Goal: Task Accomplishment & Management: Use online tool/utility

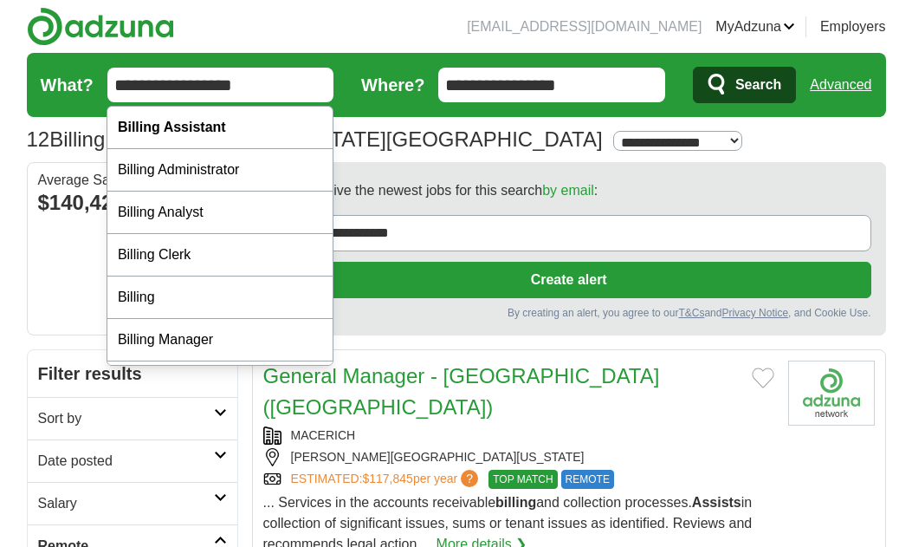
drag, startPoint x: 165, startPoint y: 88, endPoint x: 82, endPoint y: 81, distance: 83.4
type input "*********"
click at [743, 85] on button "Search" at bounding box center [744, 85] width 103 height 36
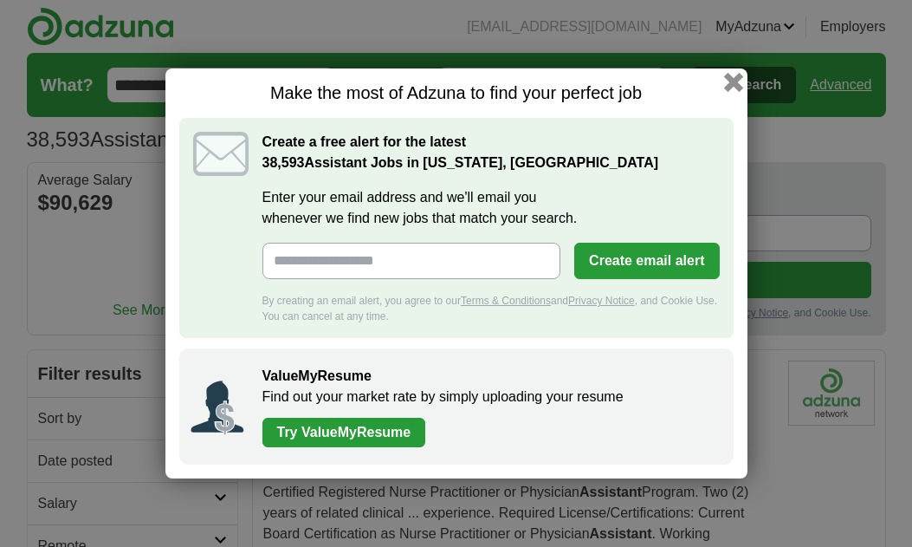
click at [733, 83] on button "button" at bounding box center [732, 82] width 19 height 19
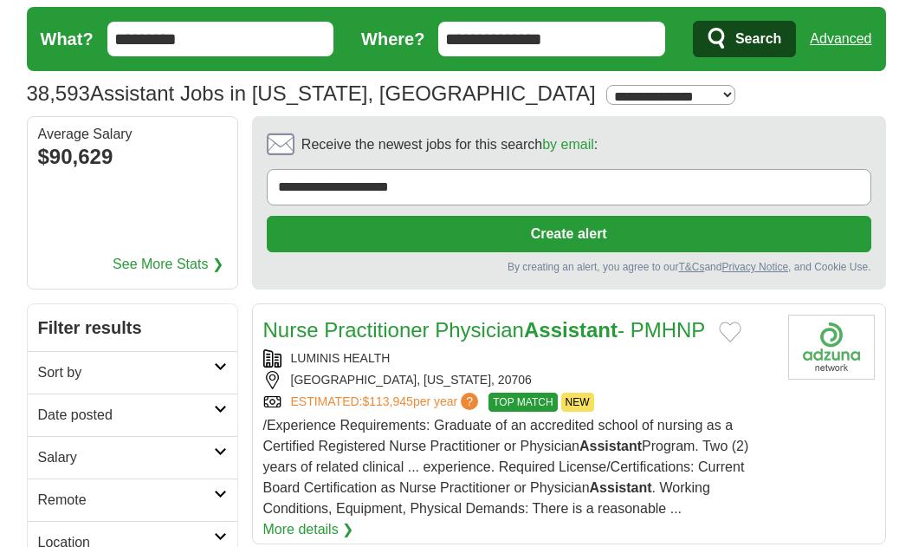
scroll to position [32, 0]
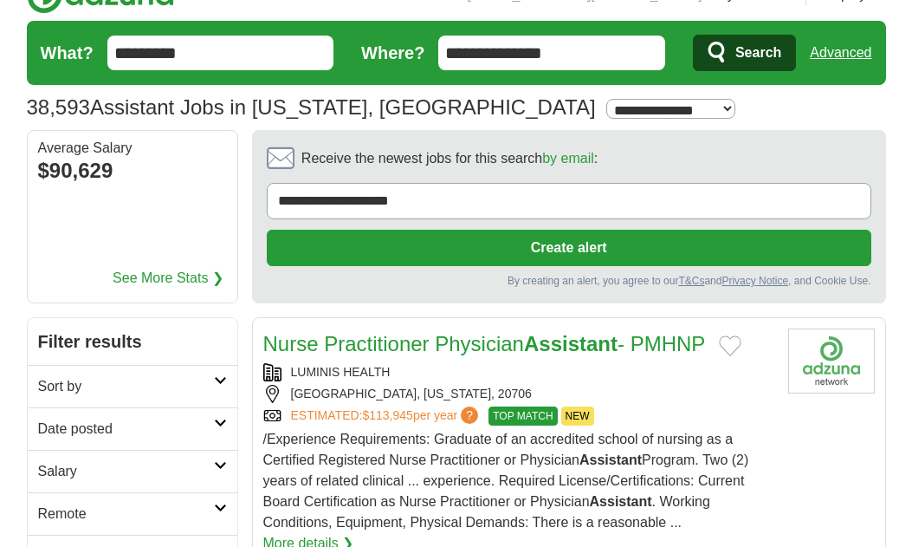
select select "**"
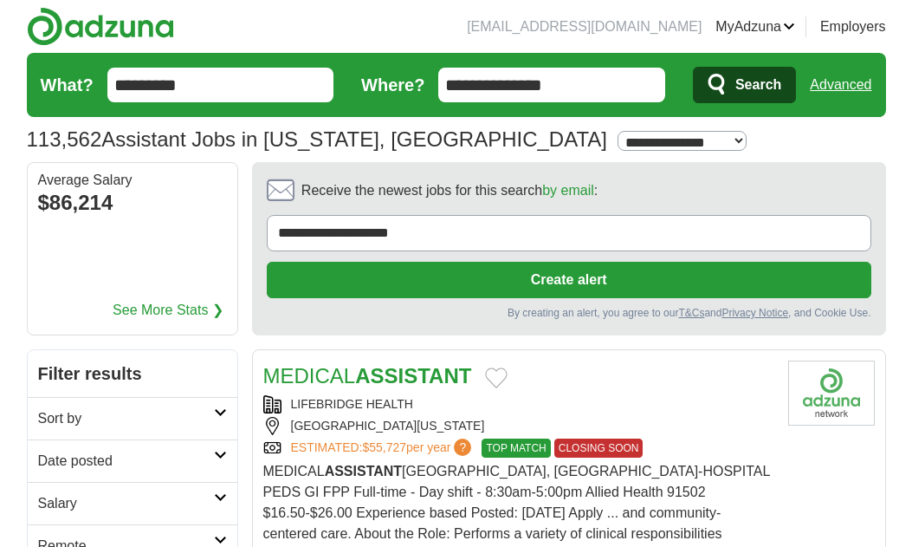
click at [289, 144] on h1 "113,562 Assistant Jobs in Washington, DC" at bounding box center [317, 138] width 581 height 23
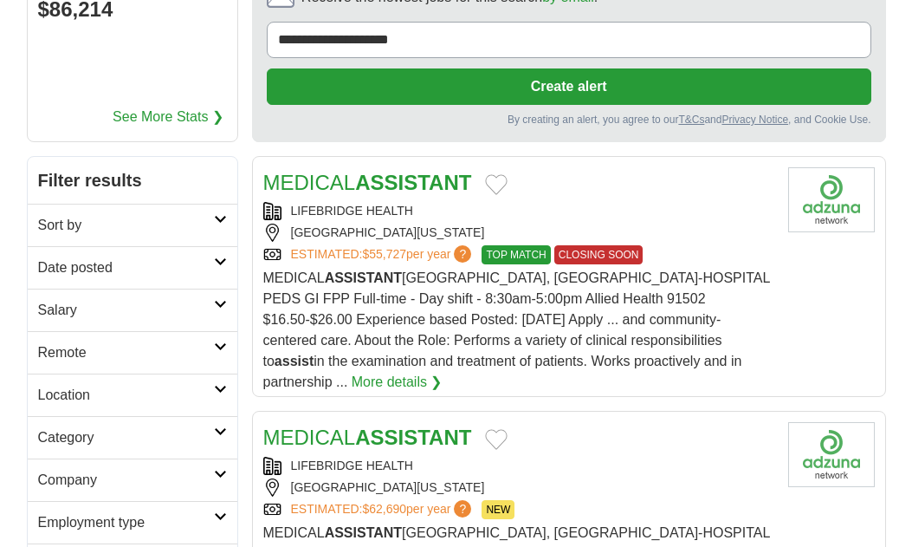
scroll to position [219, 0]
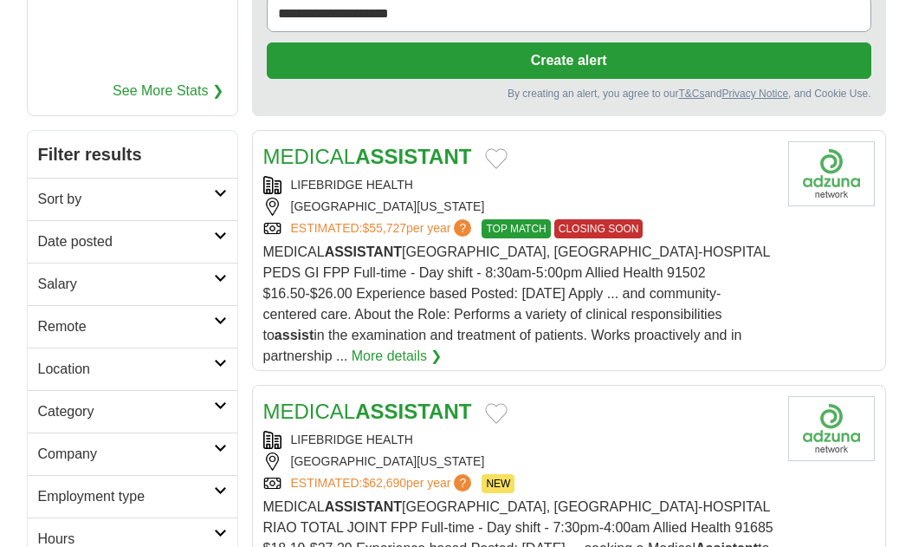
click at [102, 321] on h2 "Remote" at bounding box center [126, 326] width 176 height 21
click at [97, 369] on link "Remote jobs" at bounding box center [77, 367] width 78 height 15
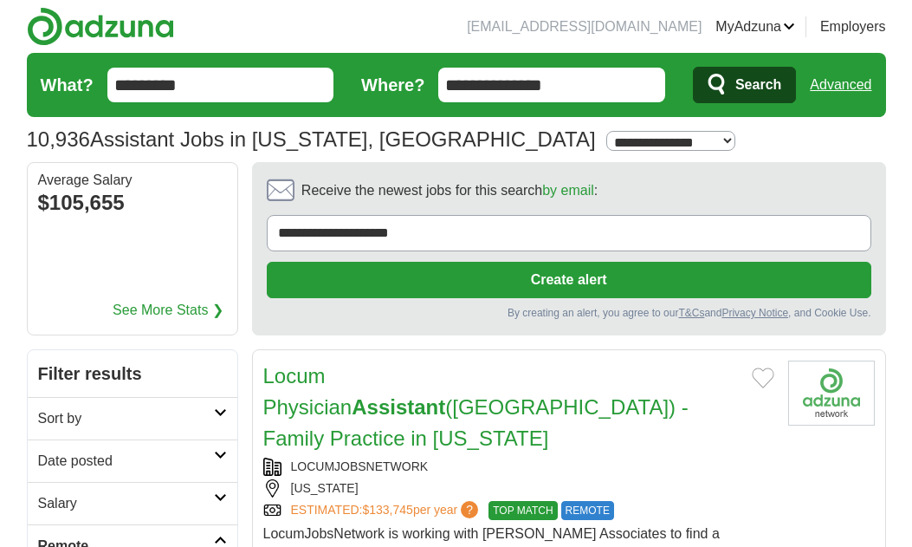
click at [348, 326] on section "**********" at bounding box center [569, 248] width 634 height 173
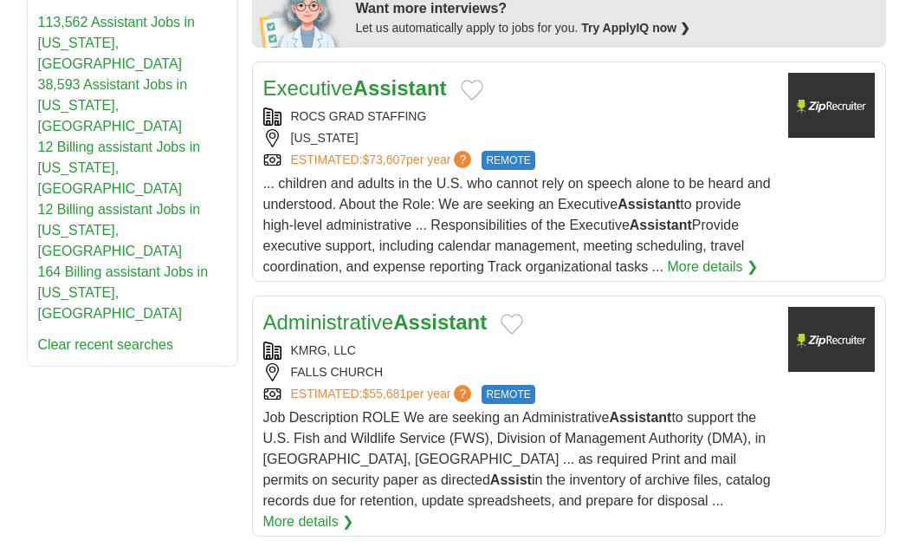
scroll to position [1178, 0]
click at [342, 75] on link "Executive Assistant" at bounding box center [355, 86] width 184 height 23
click at [390, 309] on link "Administrative Assistant" at bounding box center [375, 320] width 224 height 23
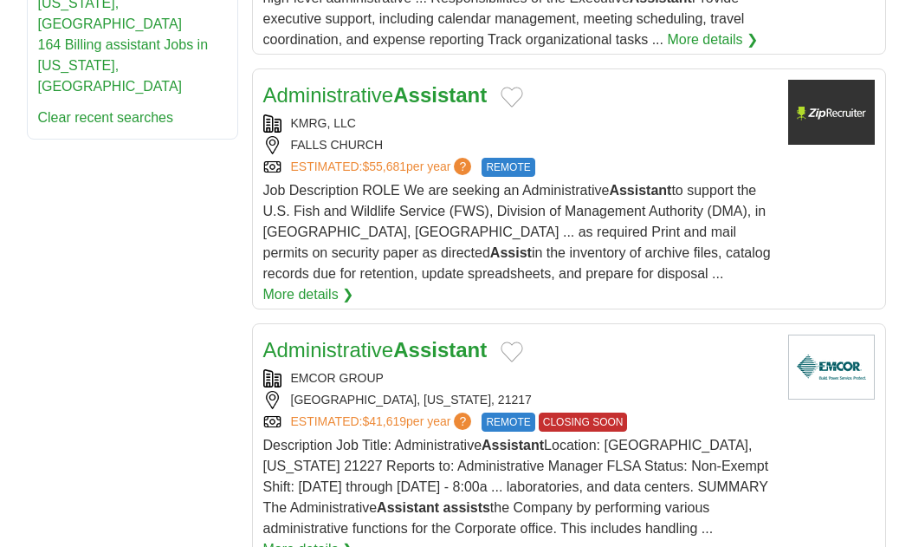
scroll to position [1405, 0]
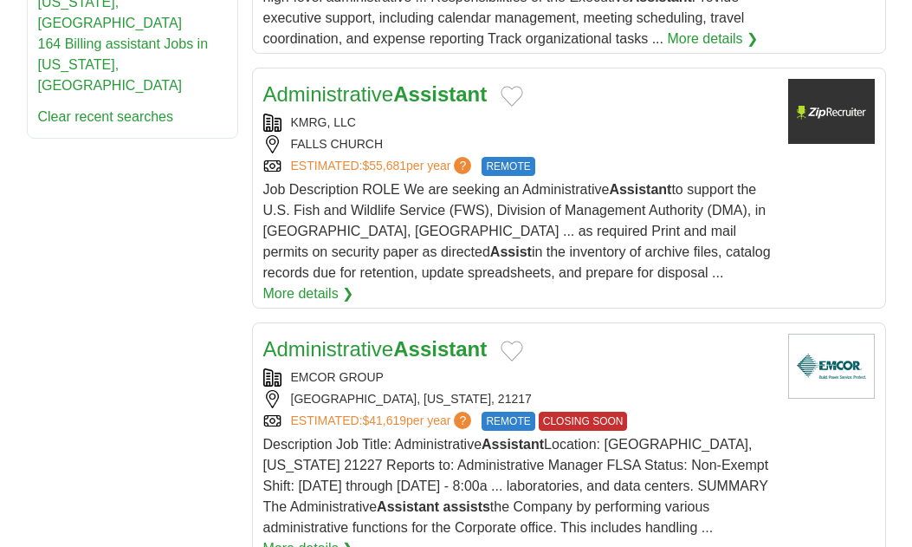
click at [385, 337] on link "Administrative Assistant" at bounding box center [375, 348] width 224 height 23
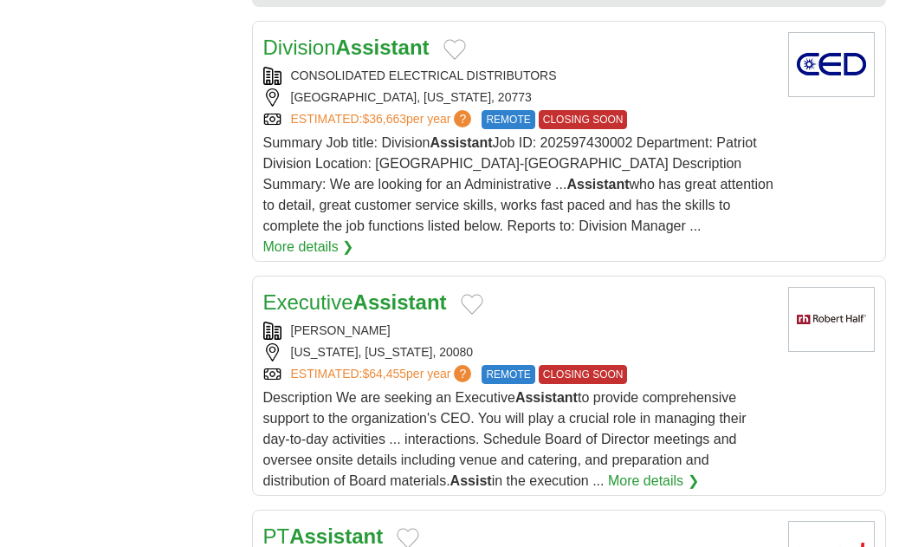
scroll to position [2073, 0]
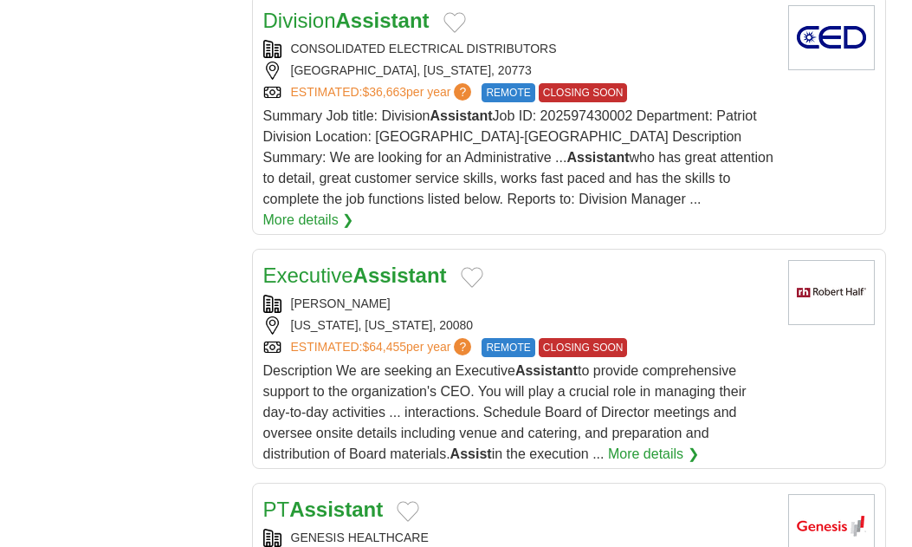
click at [322, 263] on link "Executive Assistant" at bounding box center [355, 274] width 184 height 23
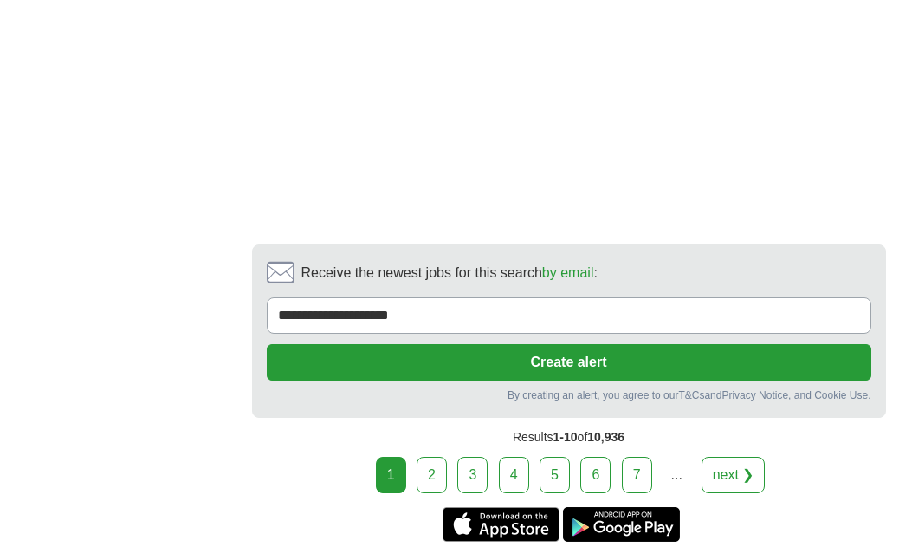
scroll to position [3812, 0]
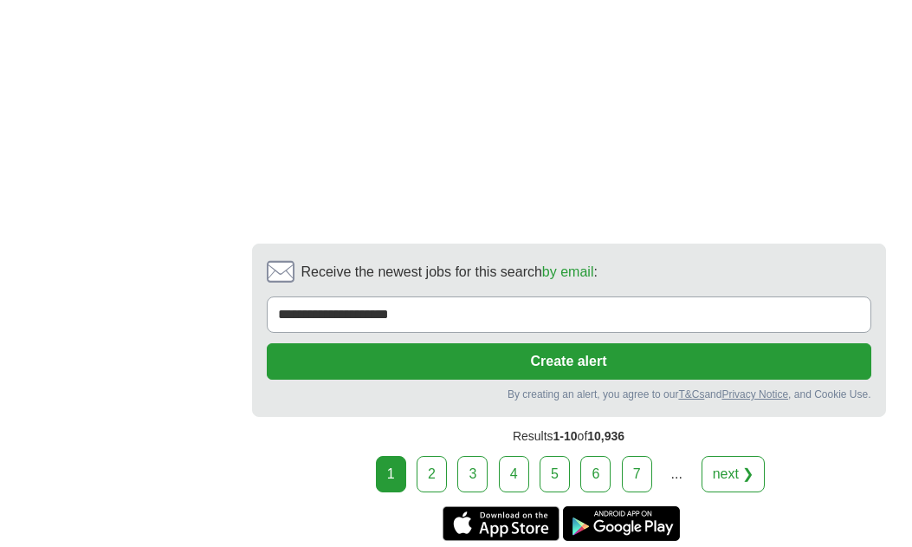
click at [434, 456] on link "2" at bounding box center [432, 474] width 30 height 36
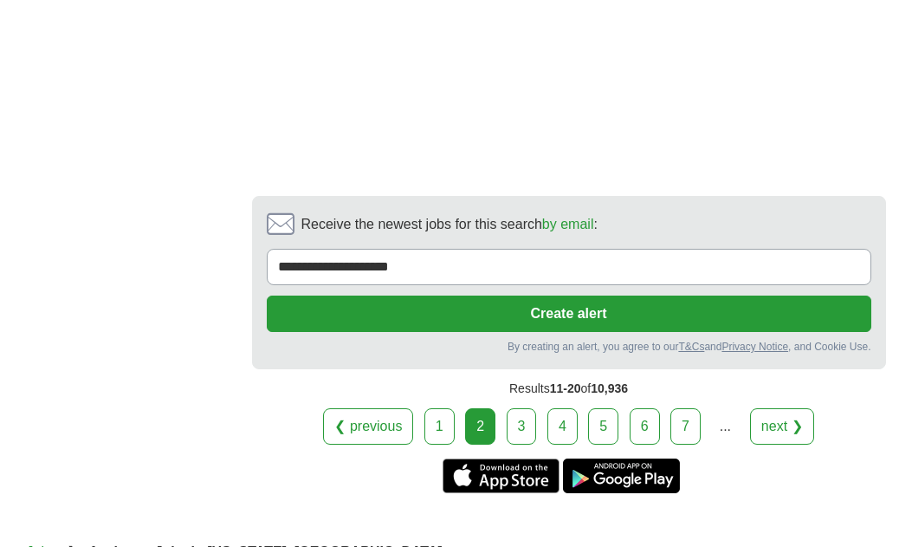
scroll to position [3634, 0]
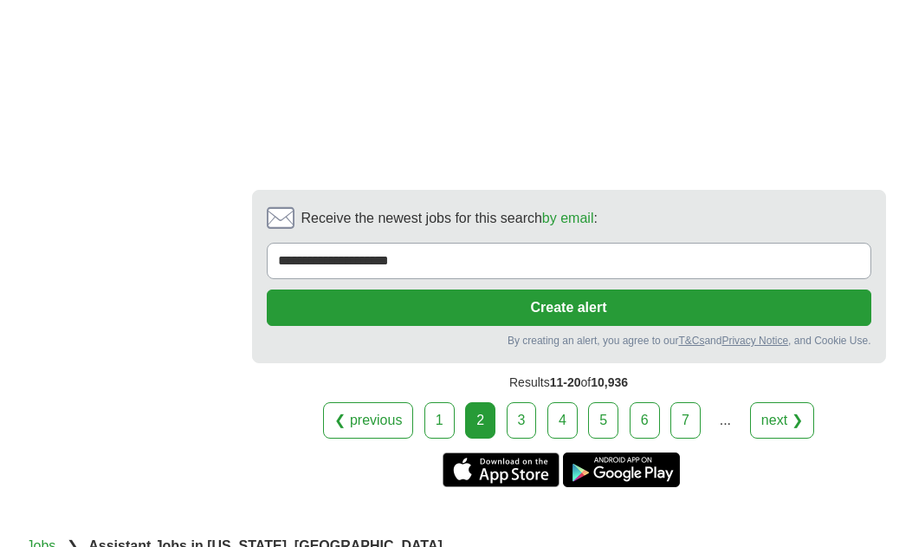
click at [531, 405] on link "3" at bounding box center [522, 420] width 30 height 36
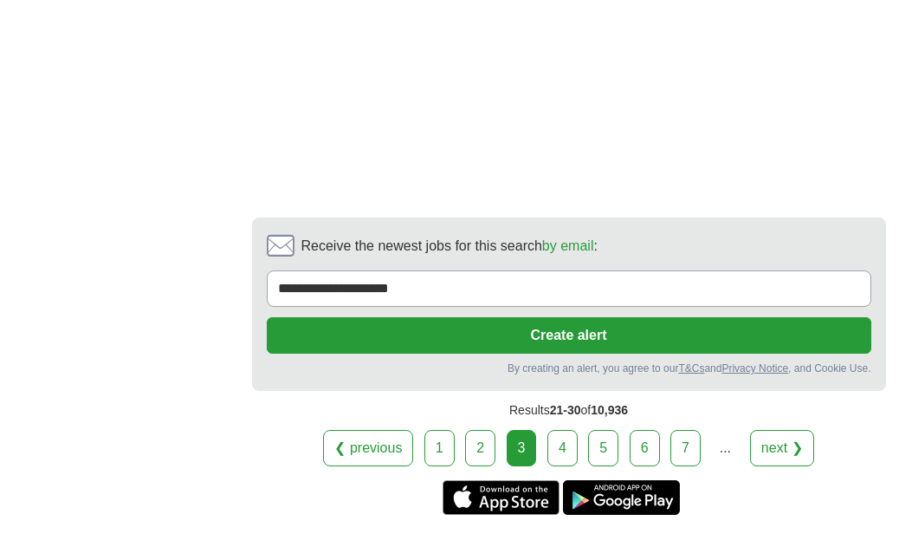
scroll to position [3814, 0]
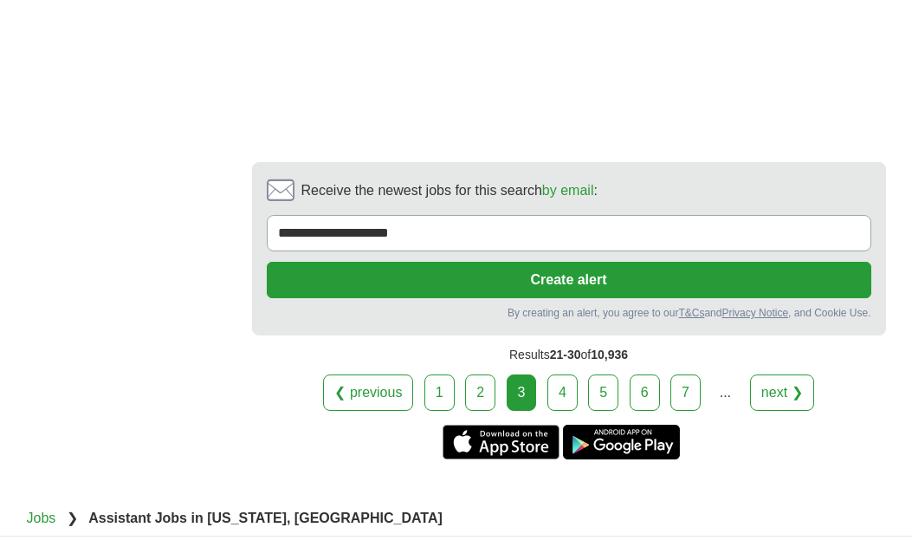
click at [562, 374] on link "4" at bounding box center [563, 392] width 30 height 36
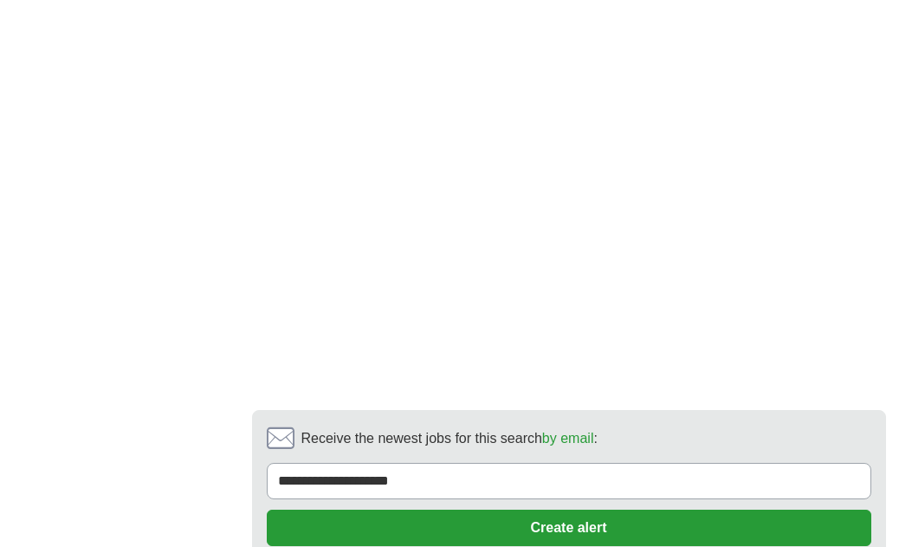
scroll to position [3735, 0]
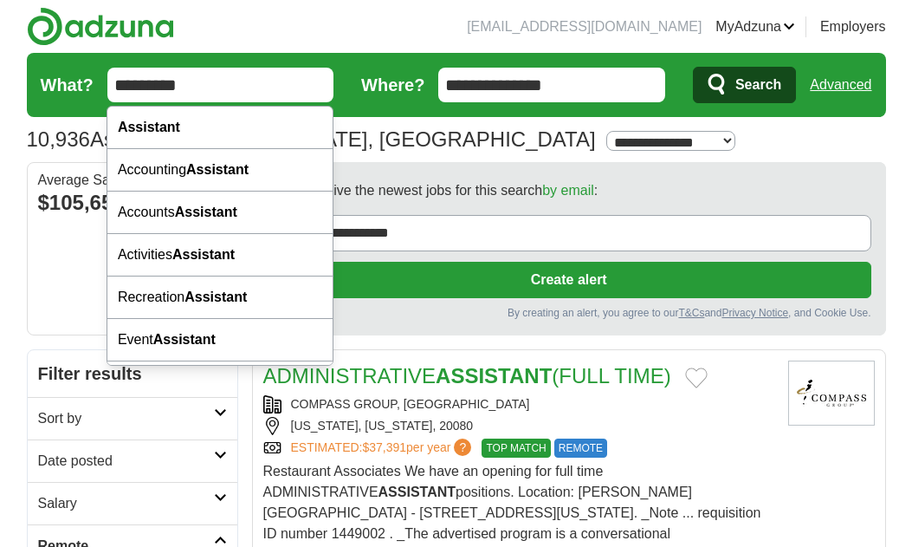
click at [159, 86] on input "*********" at bounding box center [220, 85] width 227 height 35
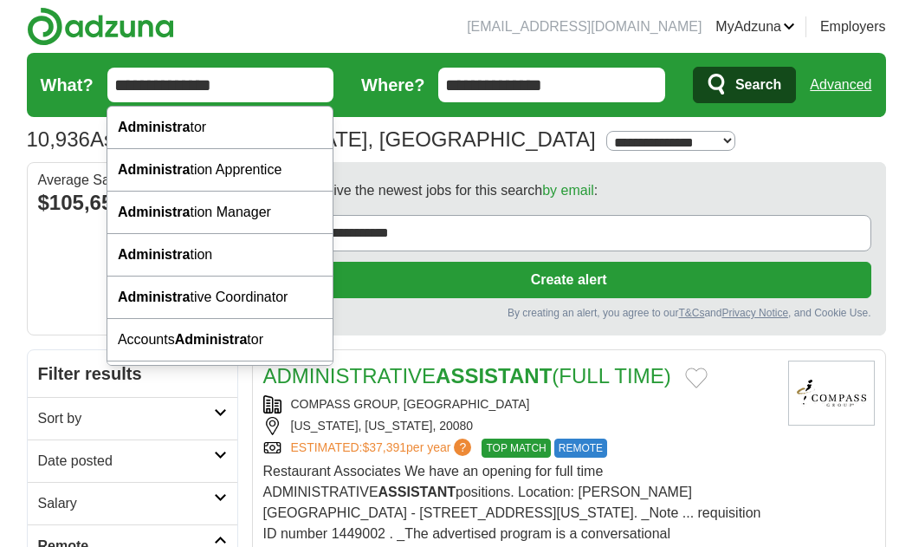
type input "**********"
click at [743, 85] on button "Search" at bounding box center [744, 85] width 103 height 36
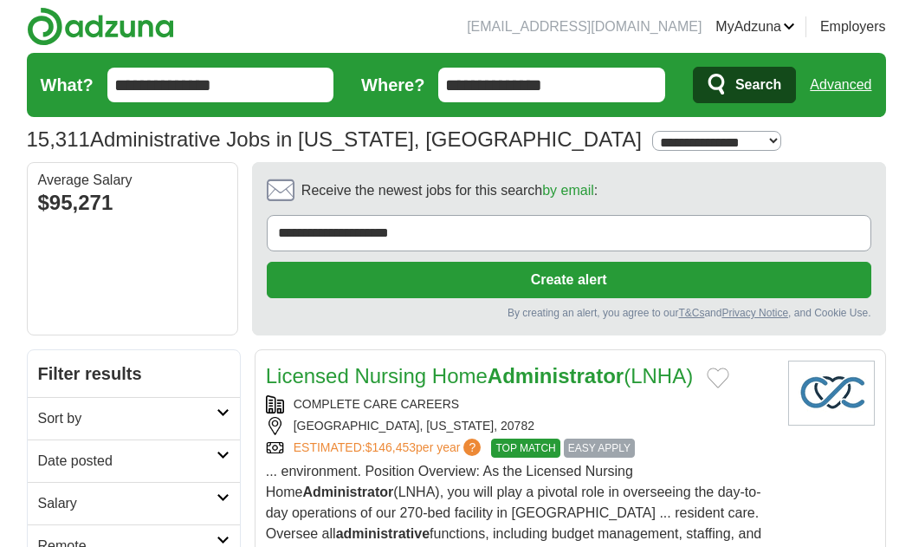
click at [206, 146] on h1 "15,311 Administrative Jobs in Washington, DC" at bounding box center [334, 138] width 615 height 23
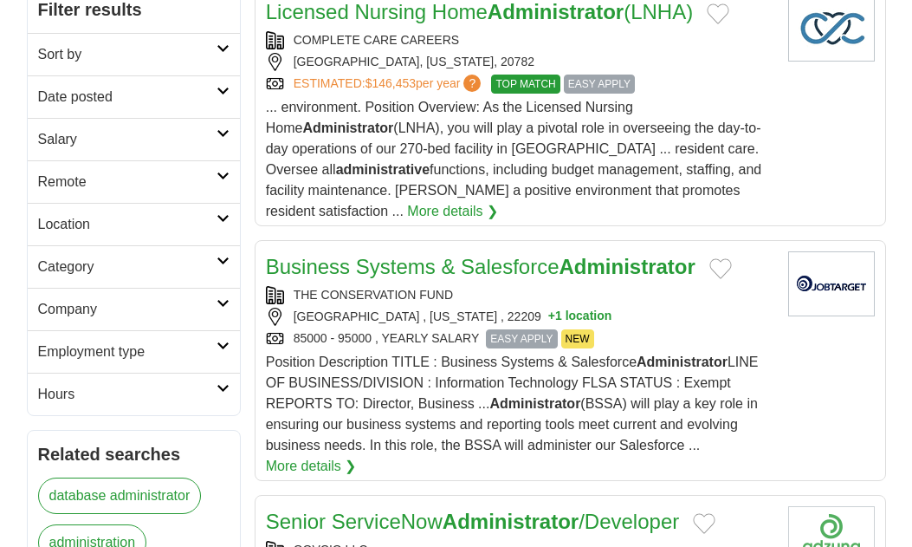
scroll to position [376, 0]
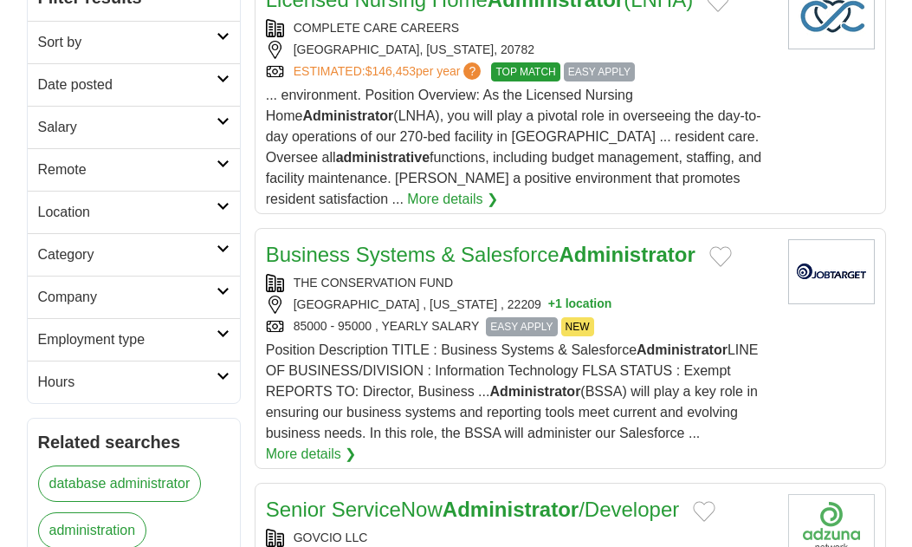
click at [135, 175] on h2 "Remote" at bounding box center [127, 169] width 178 height 21
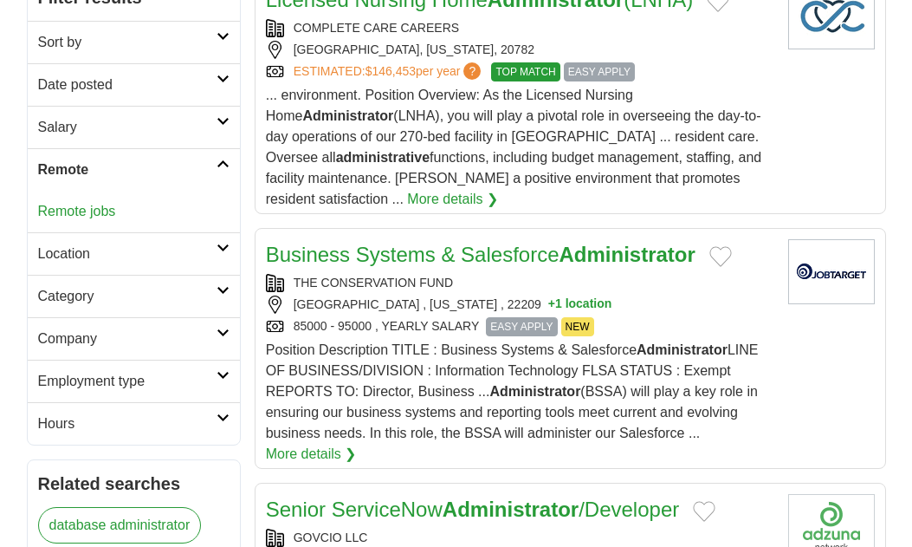
click at [95, 211] on link "Remote jobs" at bounding box center [77, 211] width 78 height 15
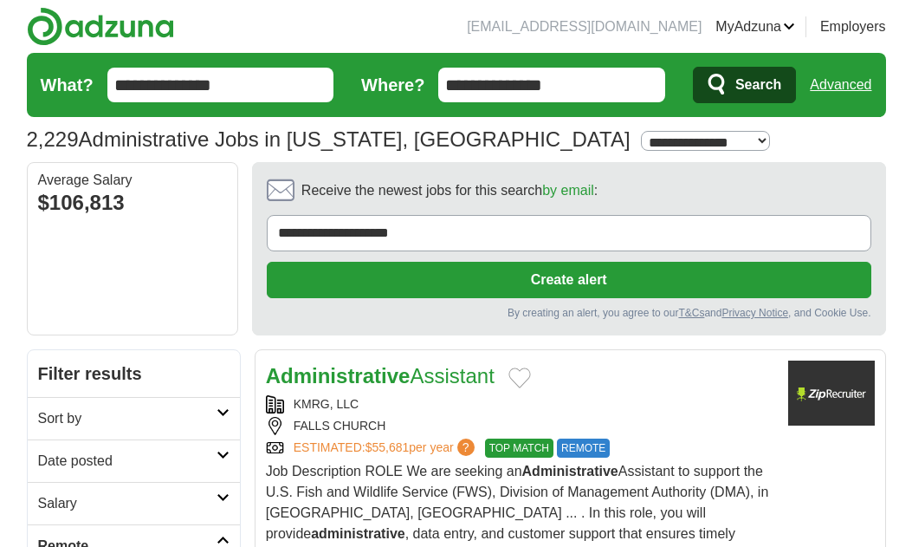
click at [274, 307] on div "By creating an alert, you agree to our T&Cs and Privacy Notice , and Cookie Use." at bounding box center [569, 313] width 605 height 16
